Goal: Find specific fact: Find specific page/section

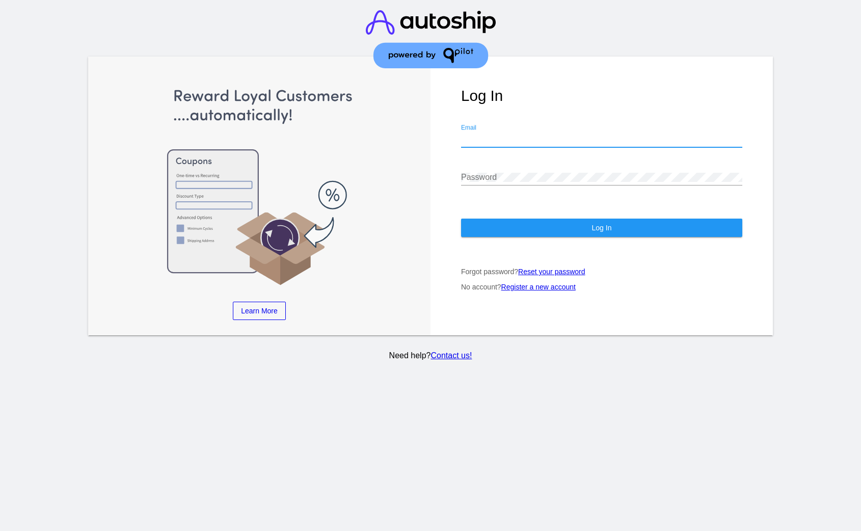
type input "[EMAIL_ADDRESS][DOMAIN_NAME]"
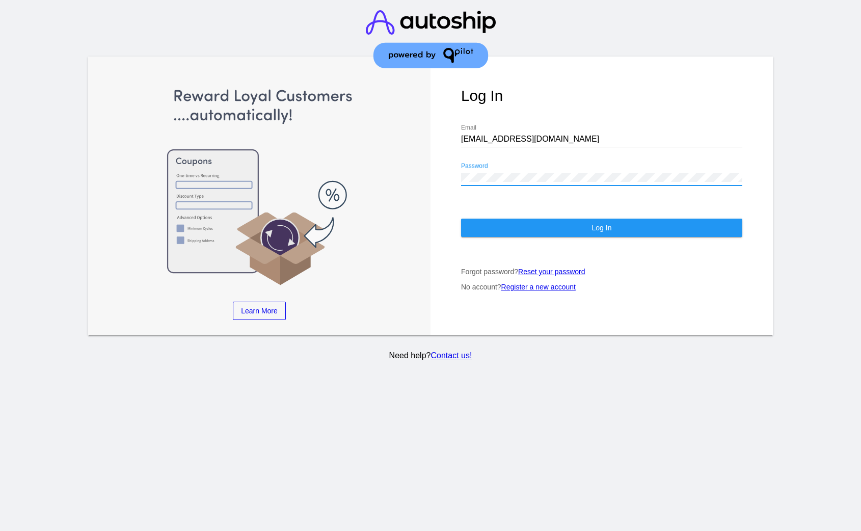
click at [552, 225] on button "Log In" at bounding box center [601, 227] width 281 height 18
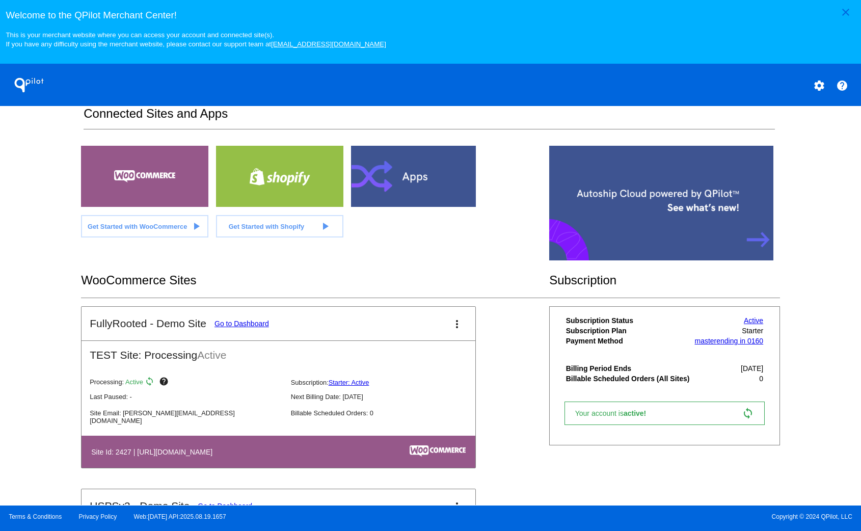
scroll to position [98, 0]
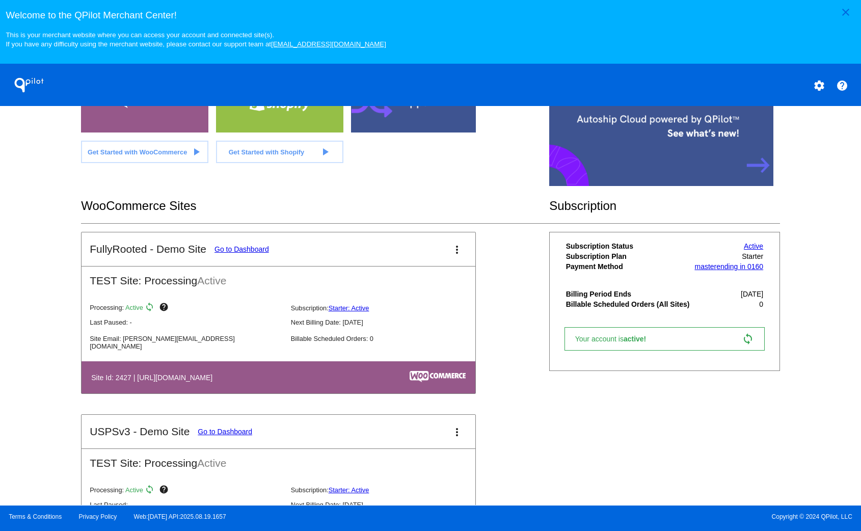
click at [123, 381] on h4 "Site Id: 2427 | [URL][DOMAIN_NAME]" at bounding box center [154, 377] width 126 height 8
copy h4 "2427"
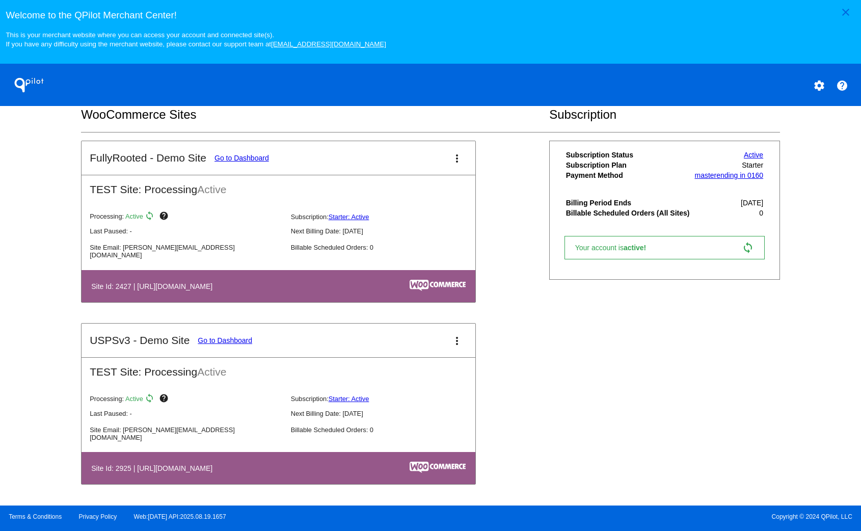
click at [117, 465] on h4 "Site Id: 2925 | [URL][DOMAIN_NAME]" at bounding box center [154, 468] width 126 height 8
copy h4 "2925"
